Goal: Task Accomplishment & Management: Manage account settings

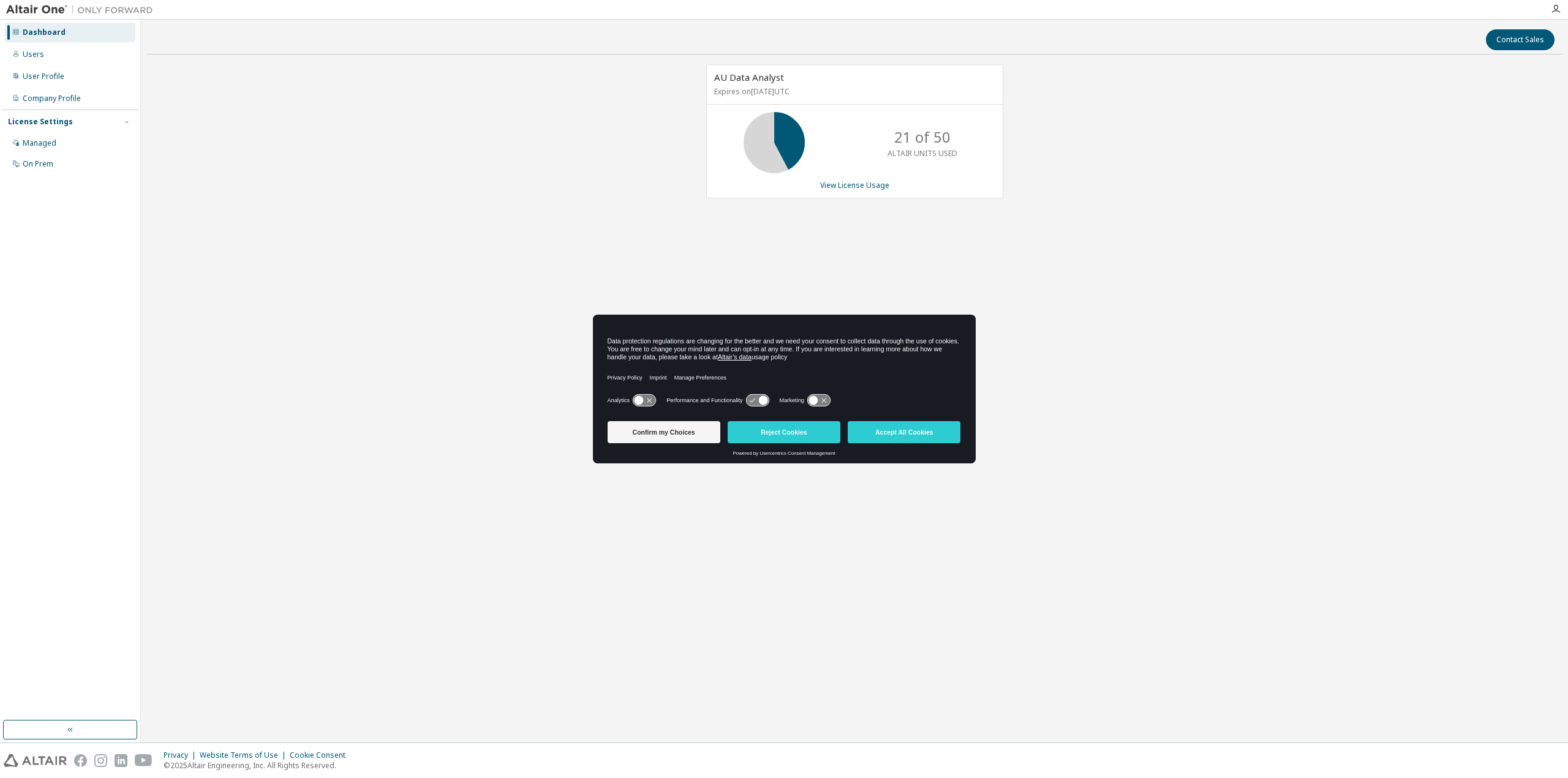
click at [686, 430] on button "Confirm my Choices" at bounding box center [664, 432] width 112 height 22
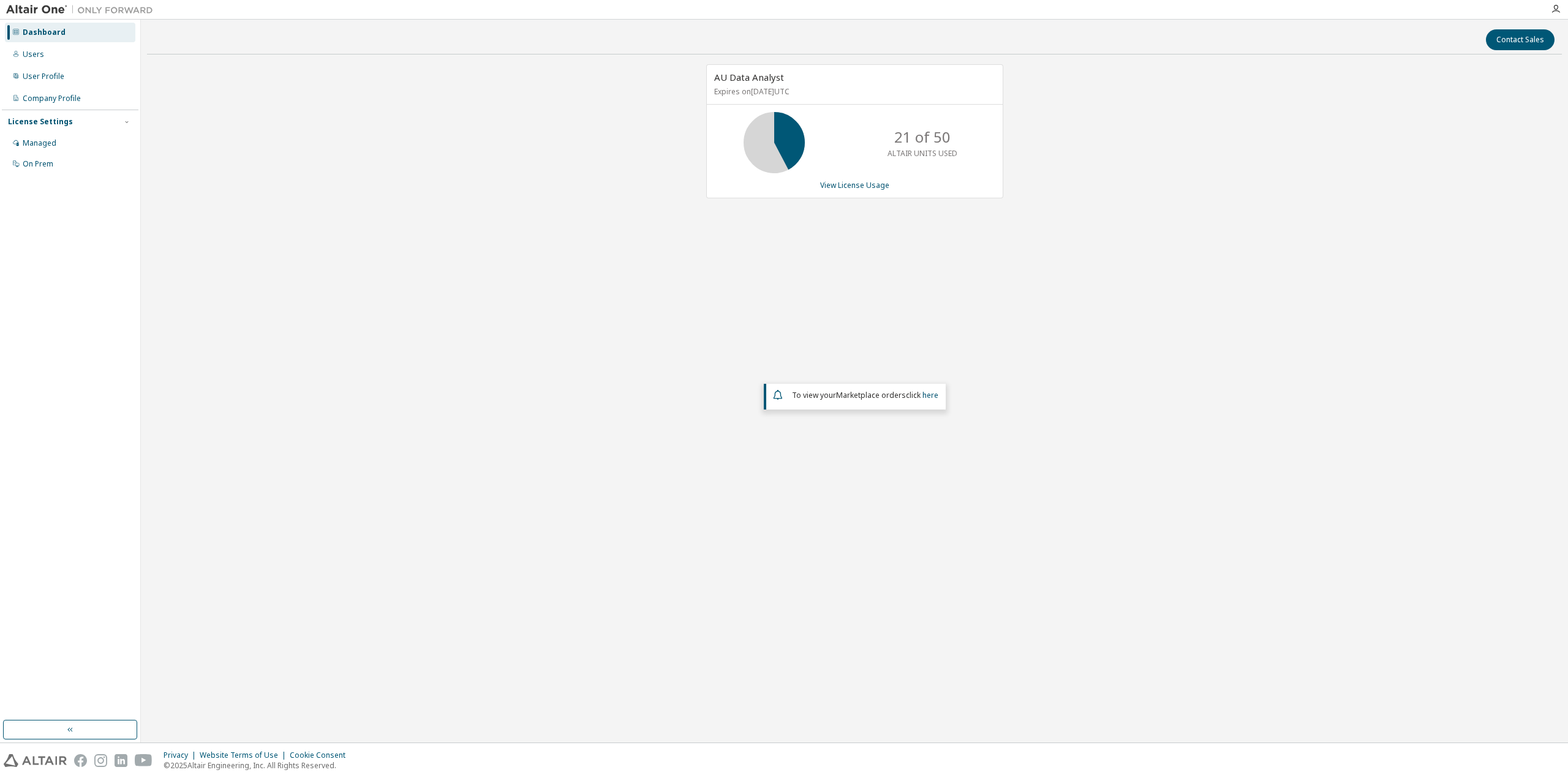
click at [427, 306] on div "AU Data Analyst Expires on [DATE] UTC 21 of 50 ALTAIR UNITS USED View License U…" at bounding box center [854, 317] width 1415 height 506
click at [37, 56] on div "Users" at bounding box center [34, 54] width 21 height 10
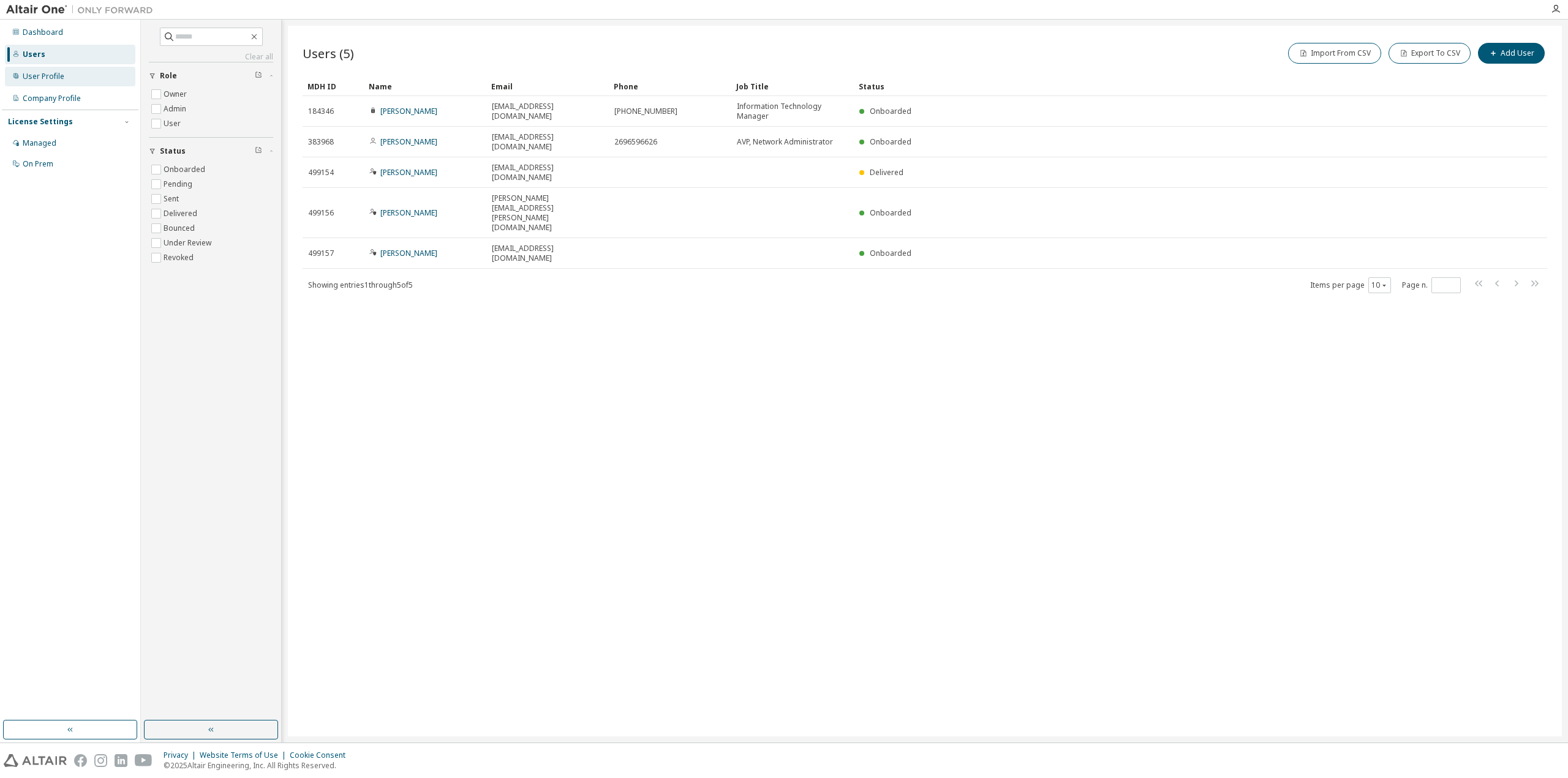
click at [40, 79] on div "User Profile" at bounding box center [44, 76] width 41 height 10
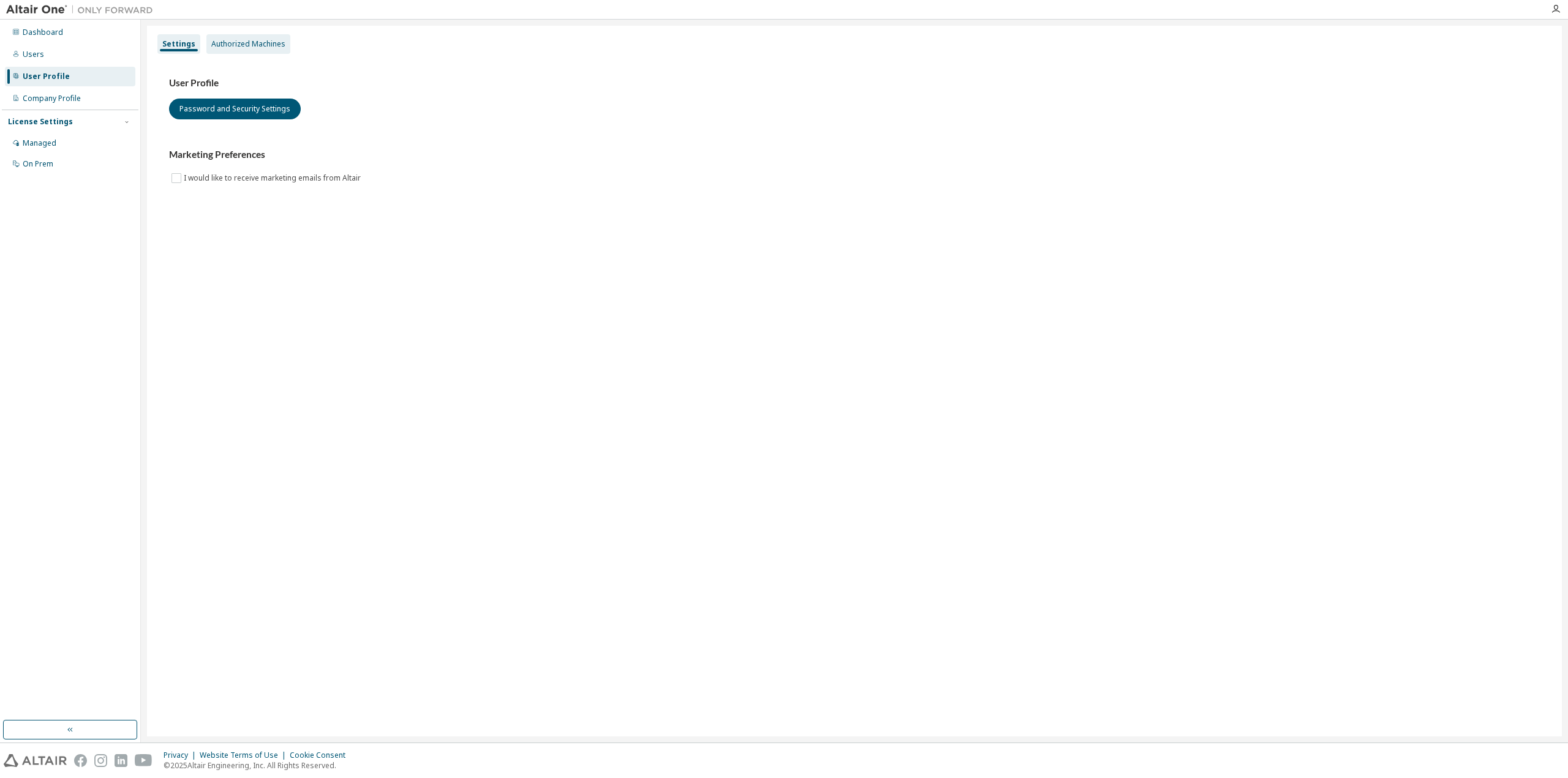
click at [279, 41] on div "Authorized Machines" at bounding box center [248, 44] width 74 height 10
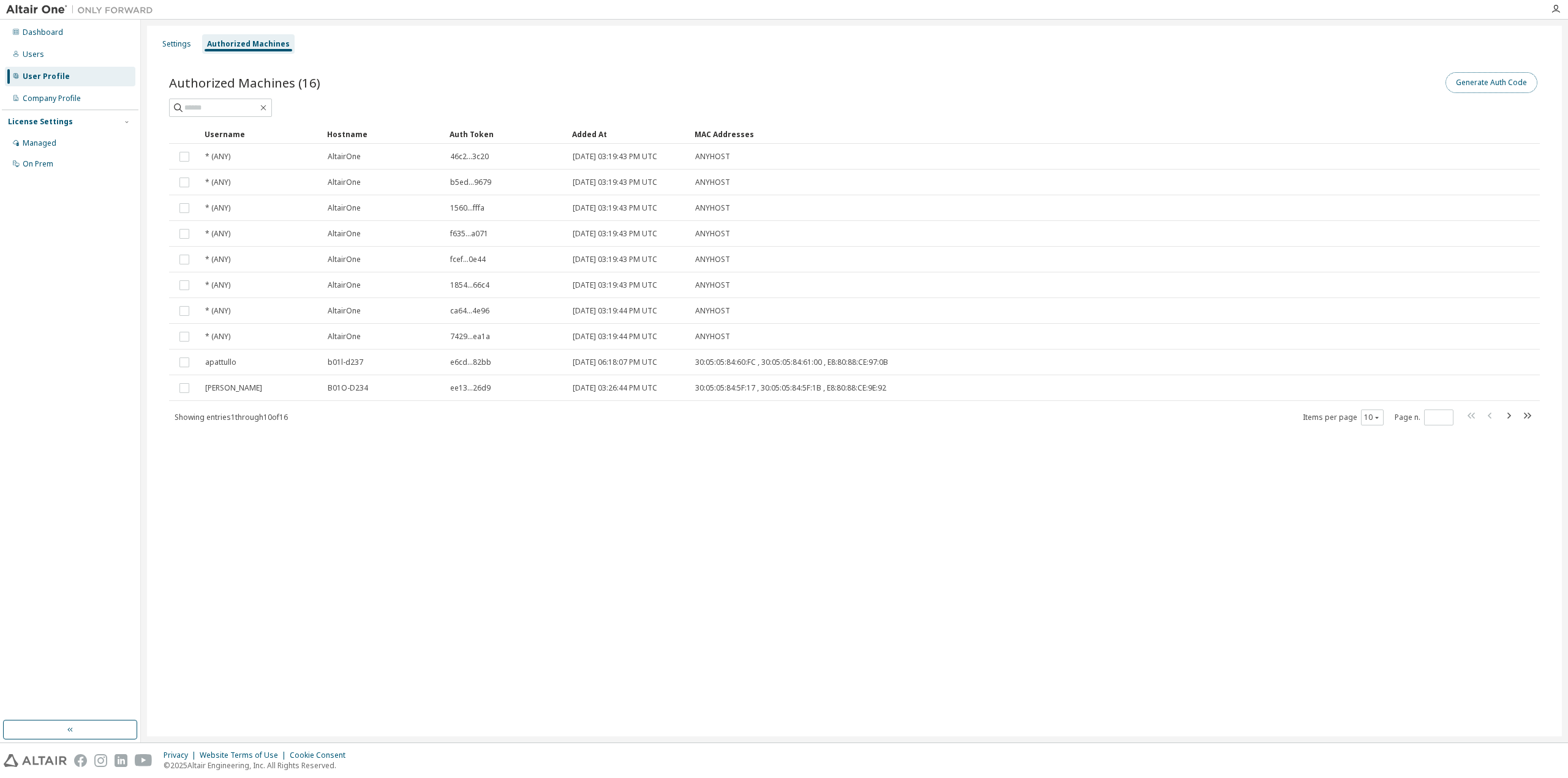
click at [1495, 81] on button "Generate Auth Code" at bounding box center [1492, 83] width 92 height 21
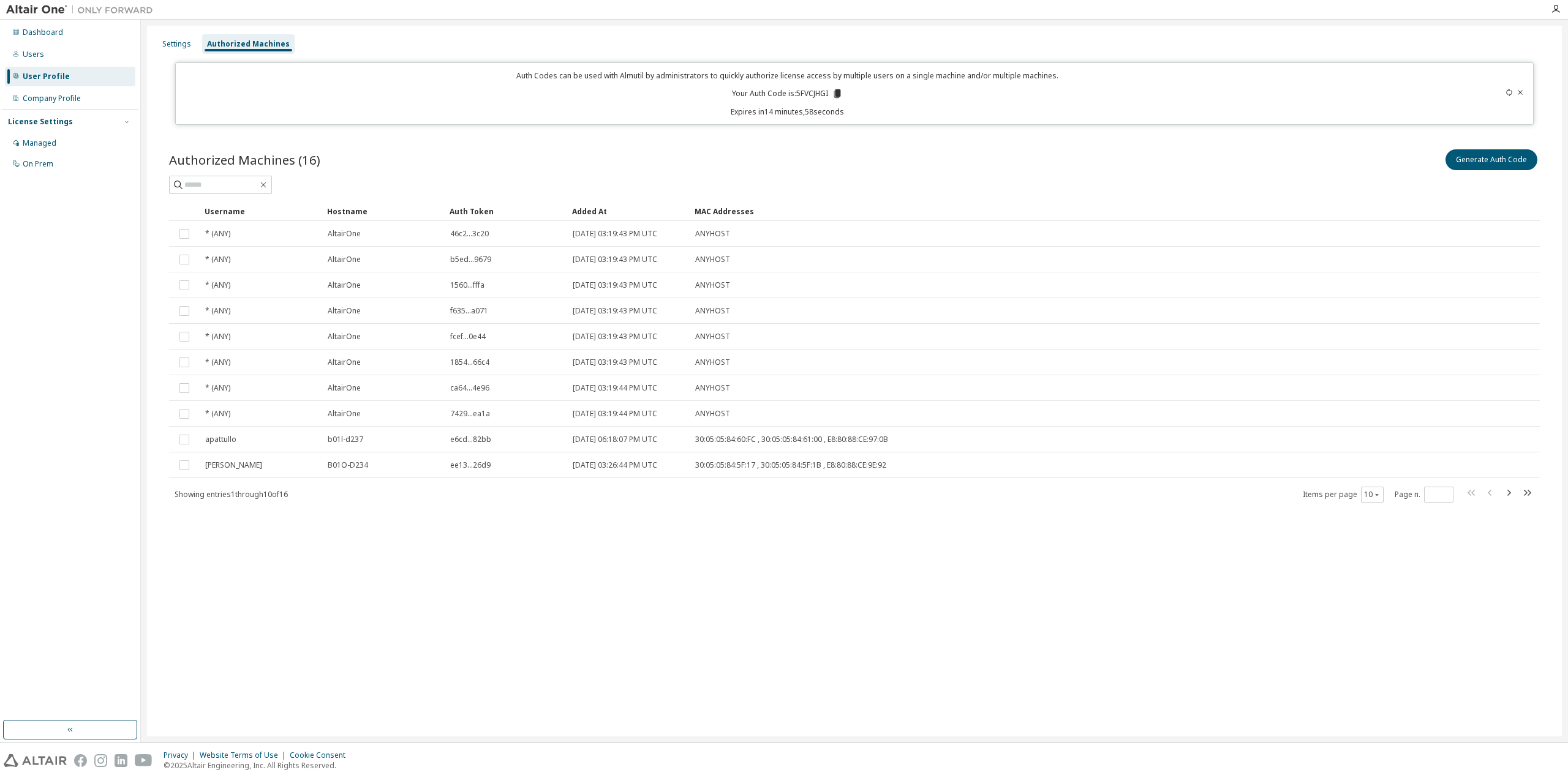
click at [835, 91] on icon at bounding box center [837, 93] width 7 height 8
